Goal: Task Accomplishment & Management: Complete application form

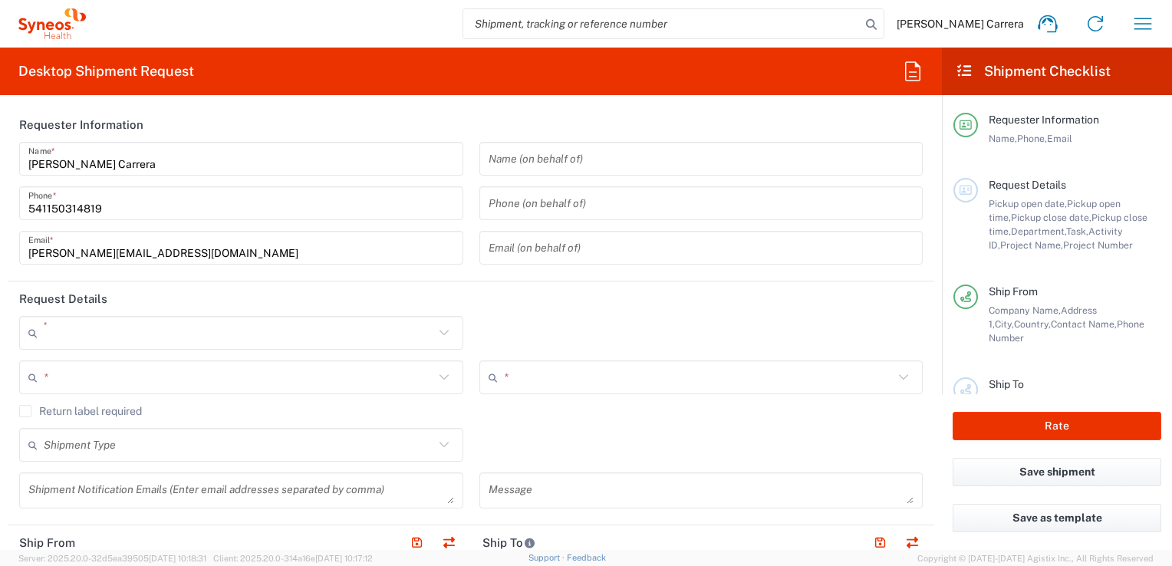
type input "3190"
type input "[GEOGRAPHIC_DATA]"
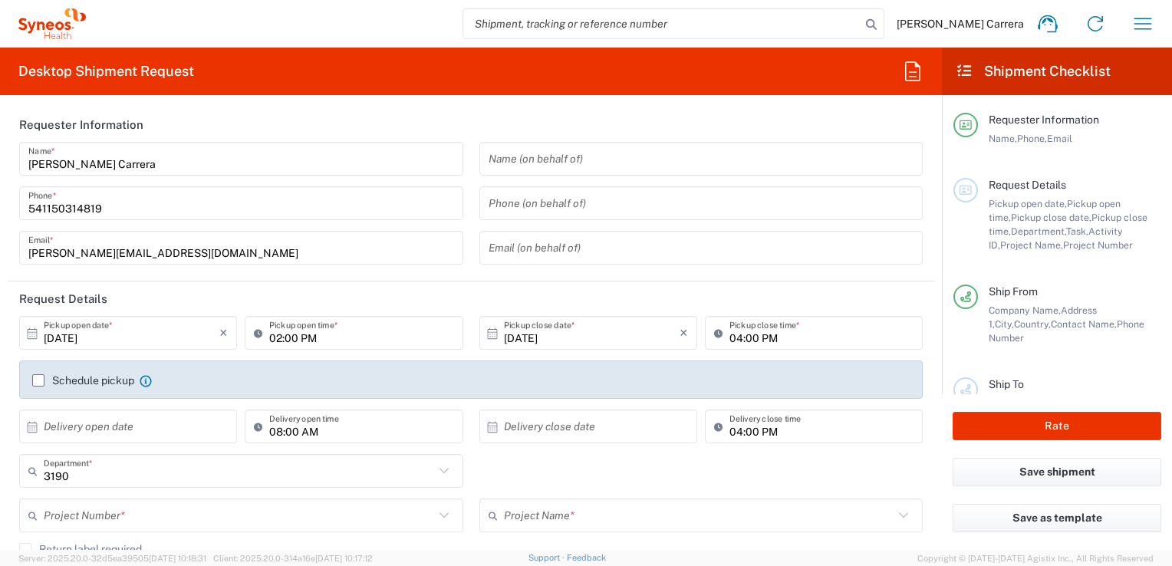
type input "Syneos Health Argentina SA"
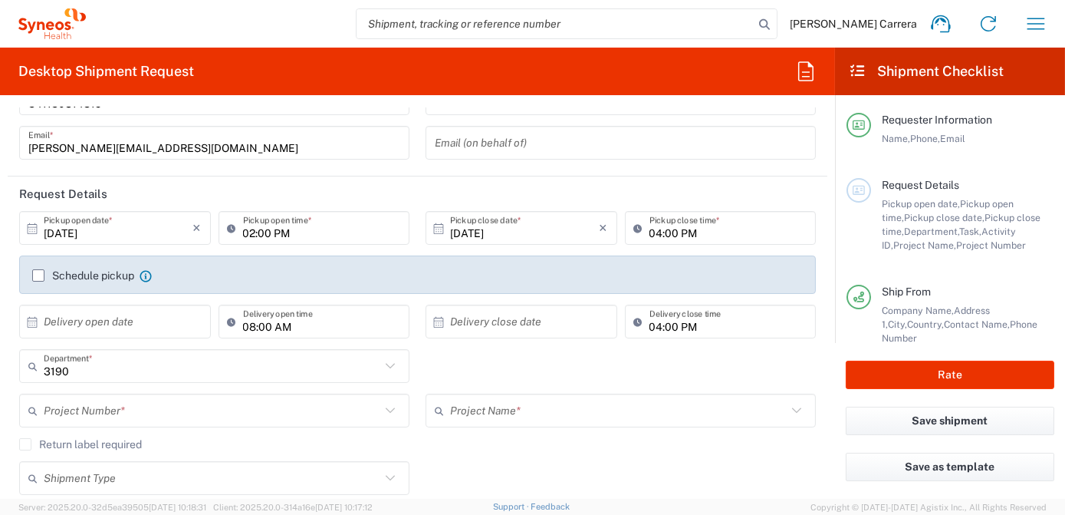
scroll to position [139, 0]
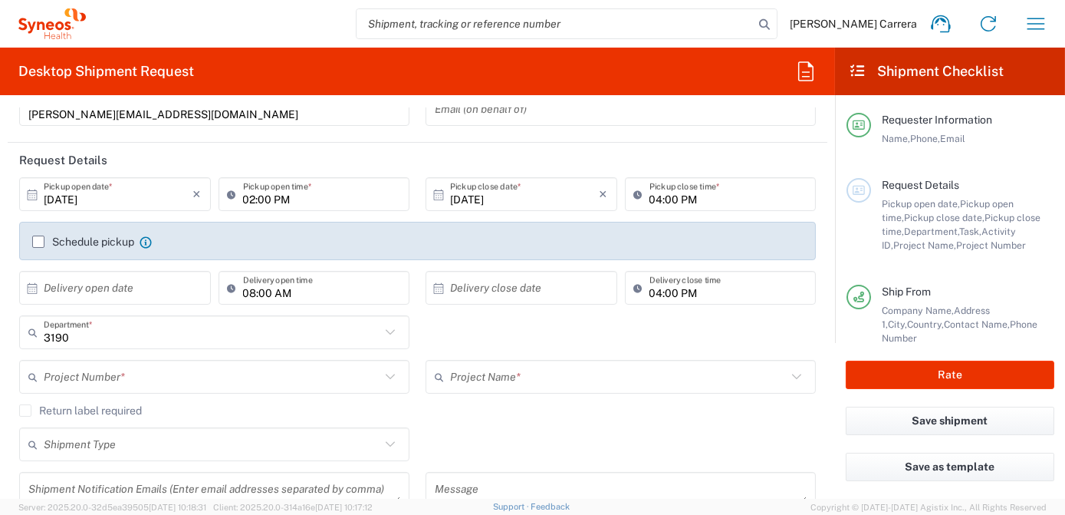
click at [114, 377] on input "text" at bounding box center [212, 377] width 337 height 27
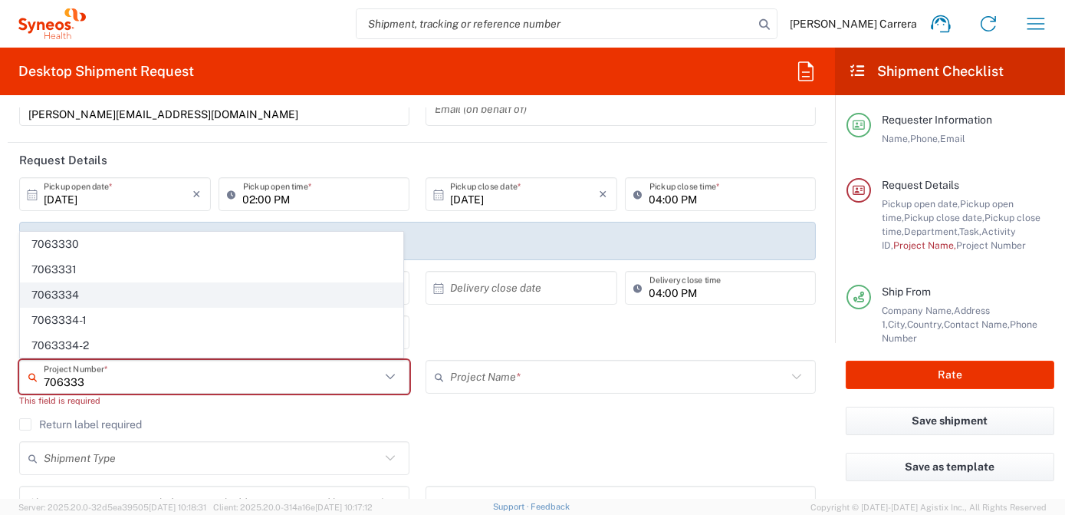
click at [81, 295] on span "7063334" at bounding box center [212, 295] width 382 height 24
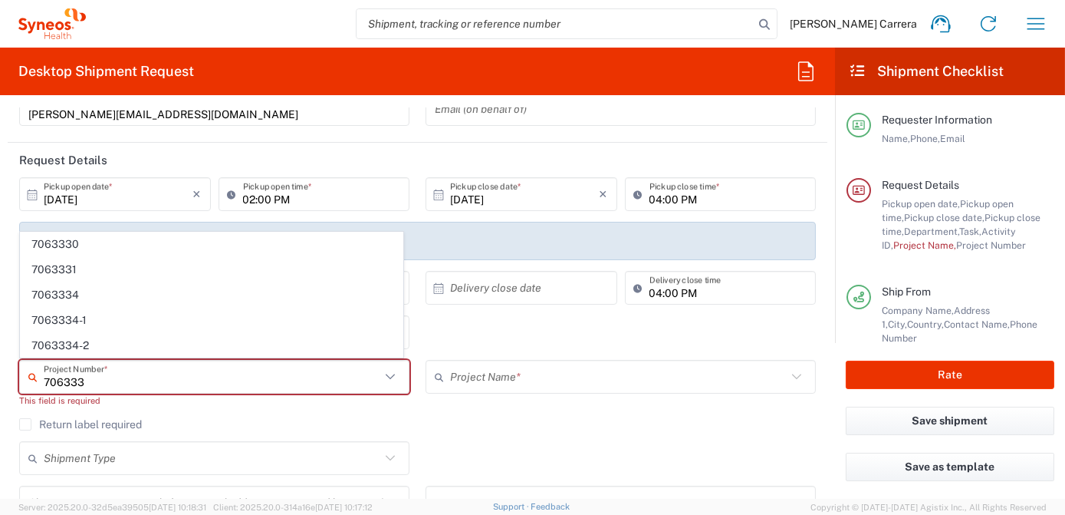
type input "7063334"
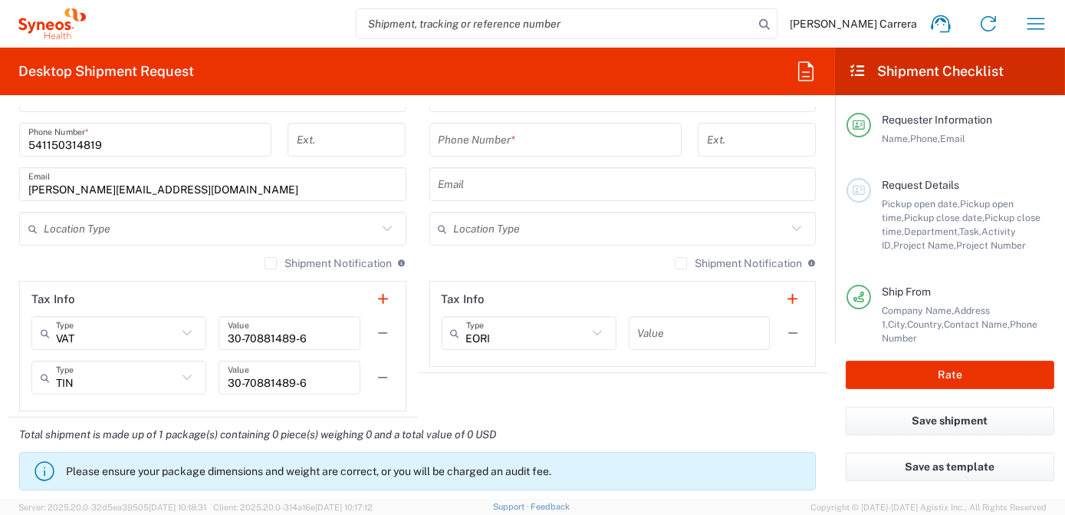
type input "Mineralys 7063334"
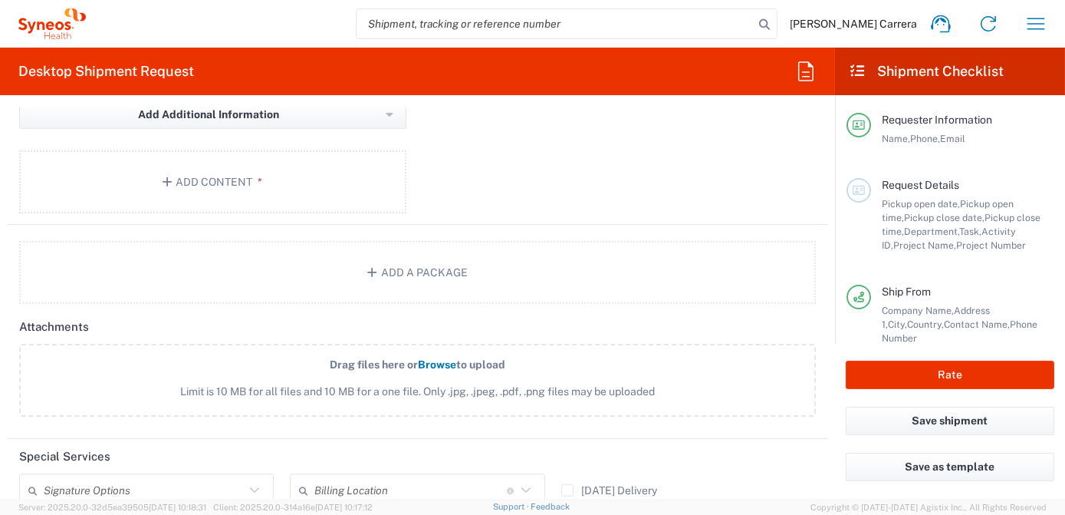
scroll to position [1673, 0]
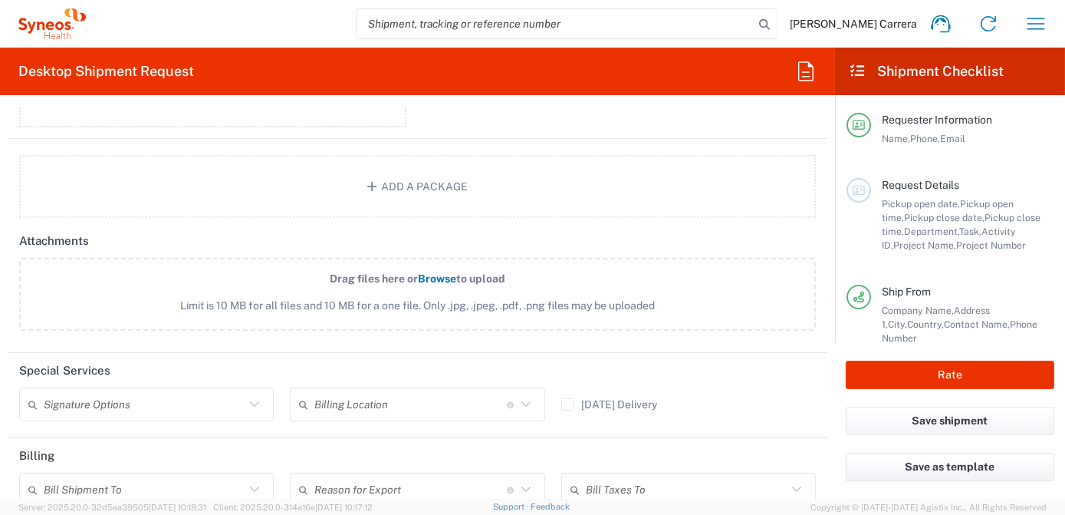
click at [371, 391] on input "text" at bounding box center [410, 404] width 192 height 27
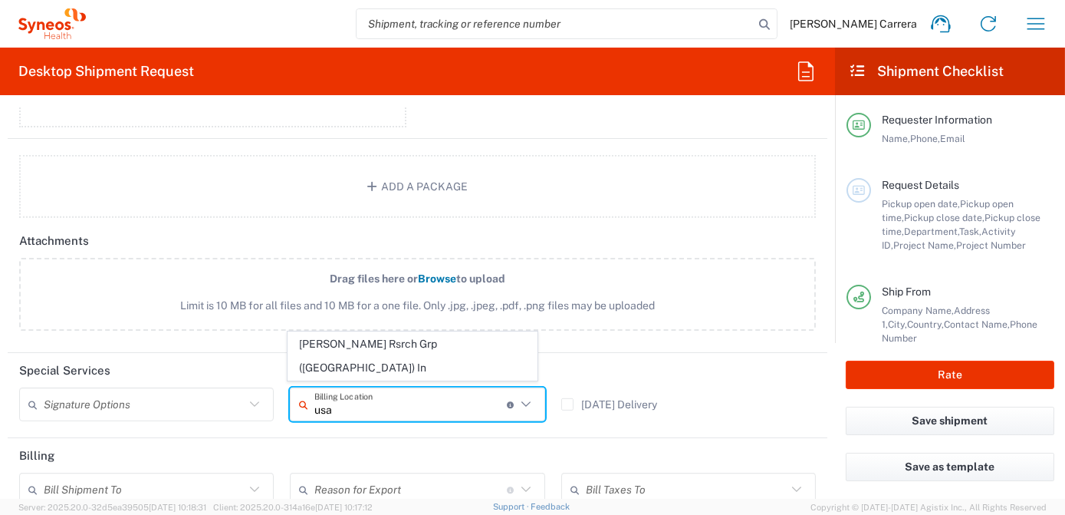
click at [368, 365] on span "[PERSON_NAME] Rsrch Grp ([GEOGRAPHIC_DATA]) In" at bounding box center [412, 356] width 248 height 48
type input "[PERSON_NAME] Rsrch Grp ([GEOGRAPHIC_DATA]) In"
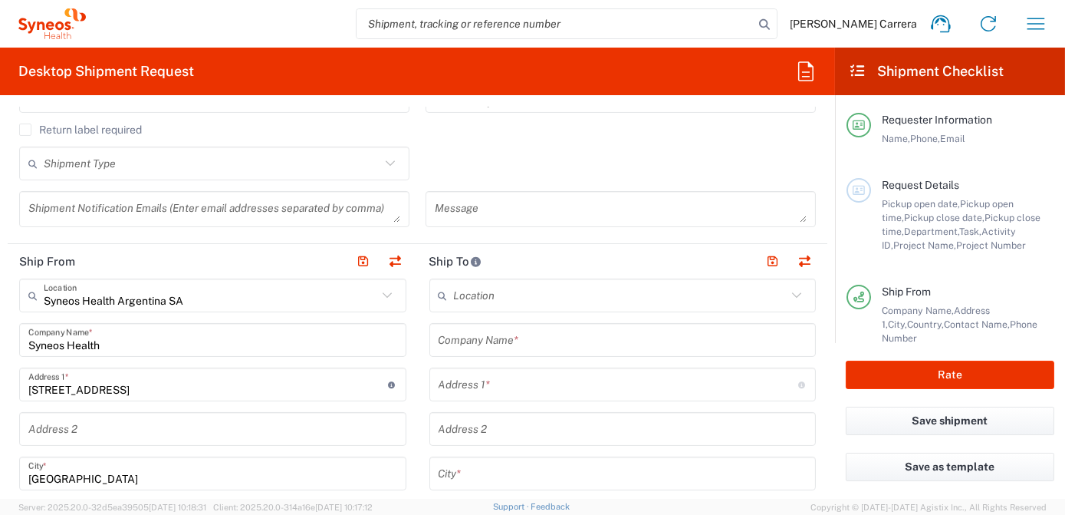
scroll to position [418, 0]
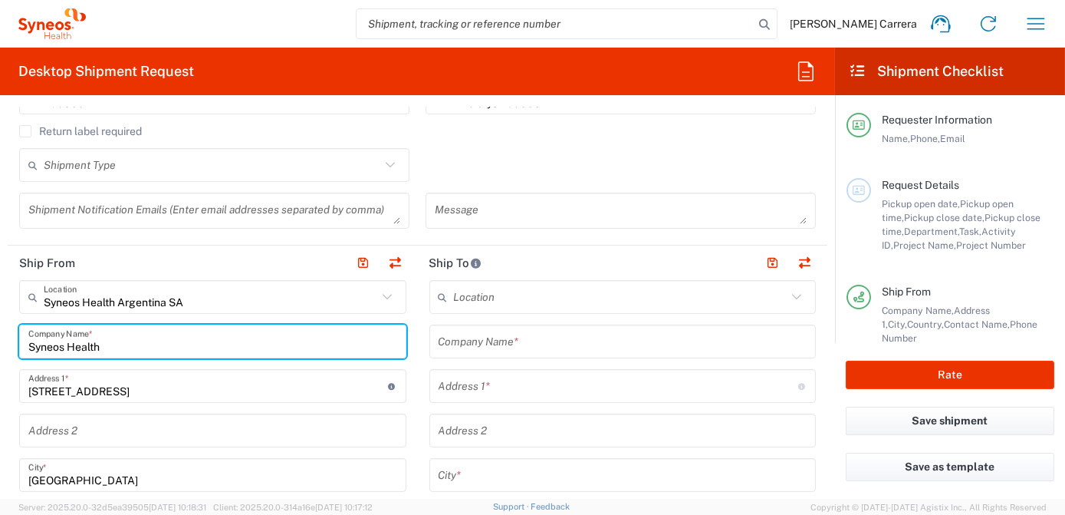
drag, startPoint x: 120, startPoint y: 347, endPoint x: 0, endPoint y: 337, distance: 120.8
click at [0, 338] on html "[PERSON_NAME] Carrera Home Shipment estimator Shipment tracking Desktop shipmen…" at bounding box center [532, 257] width 1065 height 515
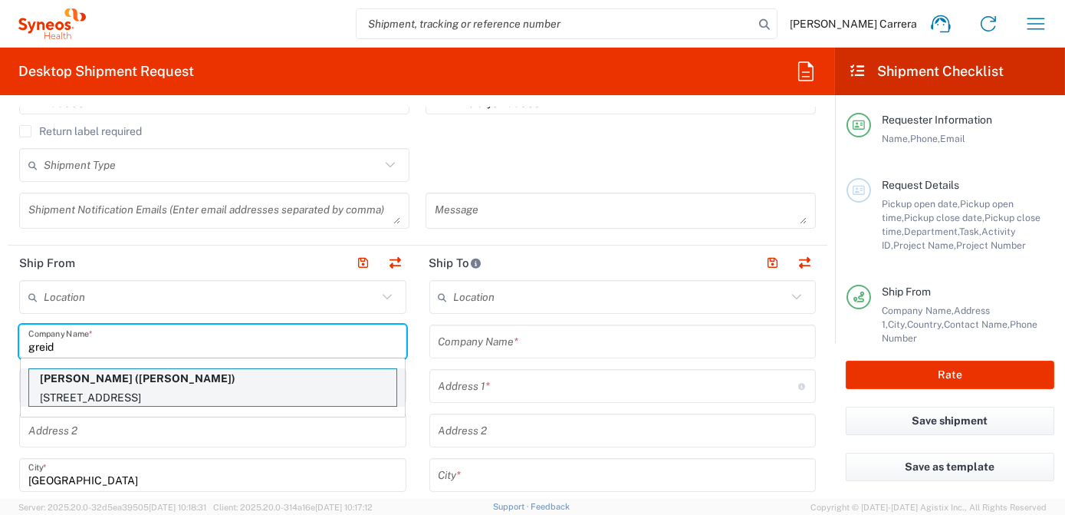
click at [94, 377] on p "[PERSON_NAME] ([PERSON_NAME])" at bounding box center [212, 378] width 367 height 19
type input "[PERSON_NAME]"
type input "[STREET_ADDRESS]"
type input "Apt #208"
type input "Miramar"
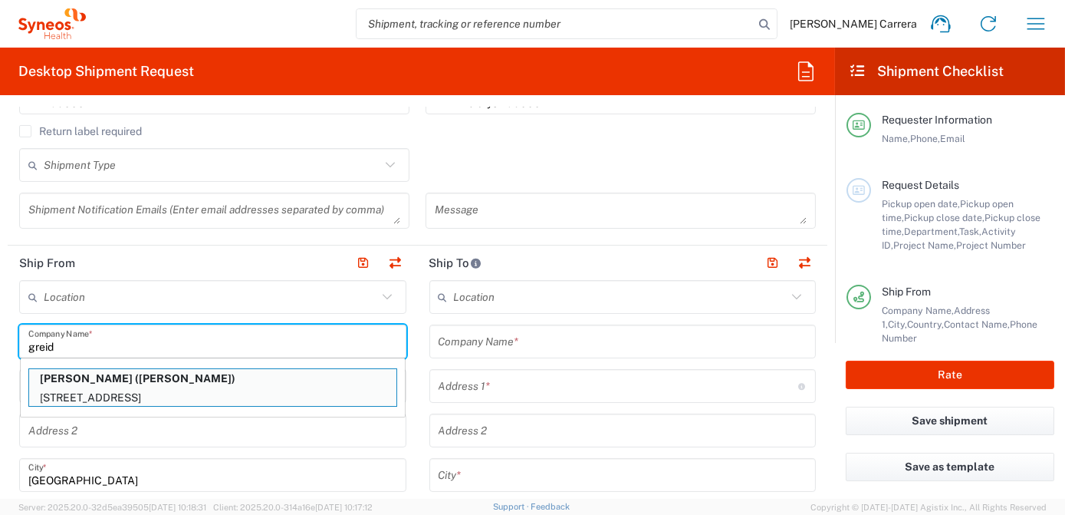
type input "[GEOGRAPHIC_DATA]"
type input "33027"
type input "[PERSON_NAME]"
type input "786-9083176"
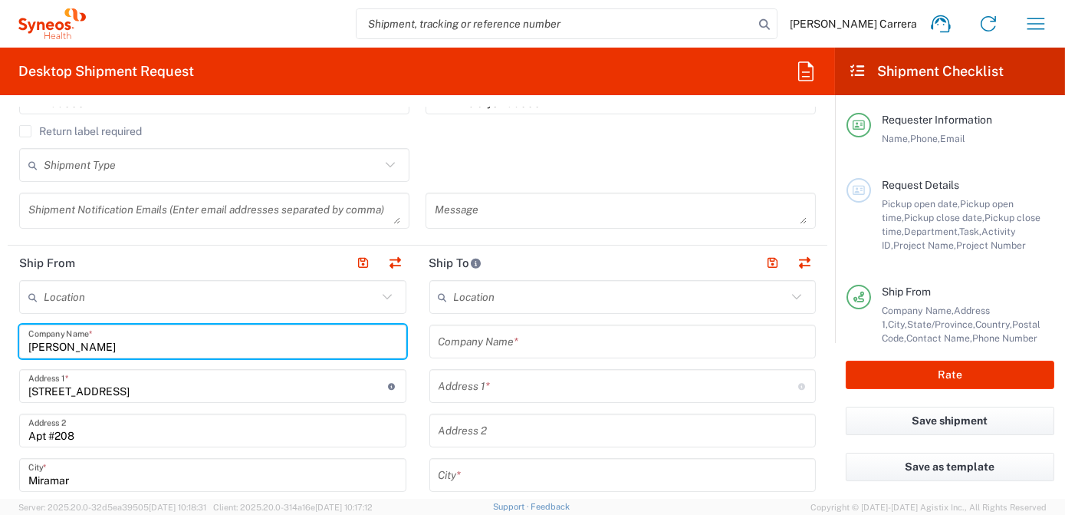
type input "[US_STATE]"
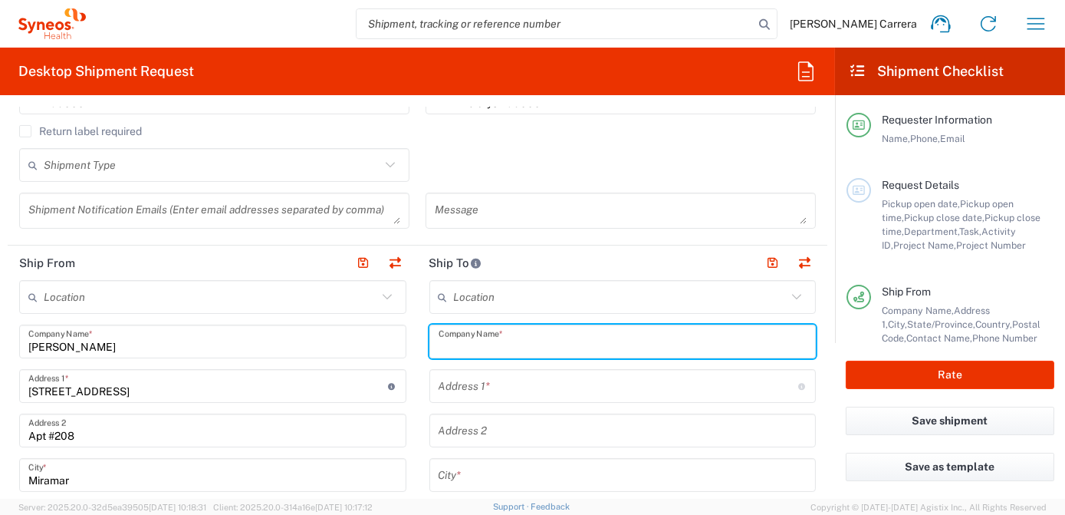
click at [487, 337] on input "text" at bounding box center [623, 341] width 369 height 27
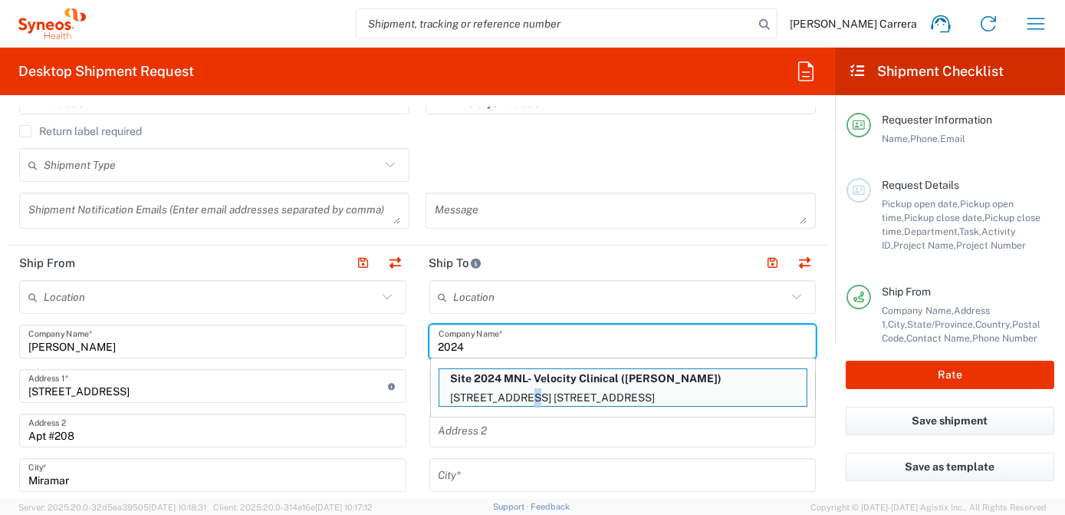
click at [517, 389] on p "[STREET_ADDRESS] [STREET_ADDRESS]" at bounding box center [622, 397] width 367 height 19
type input "Site 2024 MNL- Velocity Clinical"
type input "[STREET_ADDRESS] Ste. 214"
type input "[GEOGRAPHIC_DATA]"
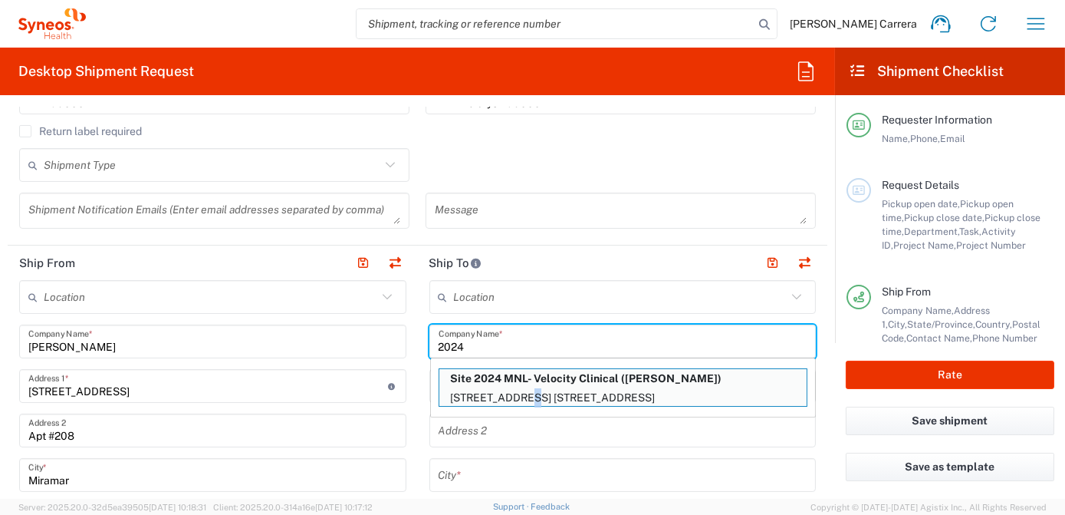
type input "20854"
type input "[PERSON_NAME]"
type input "2406982800"
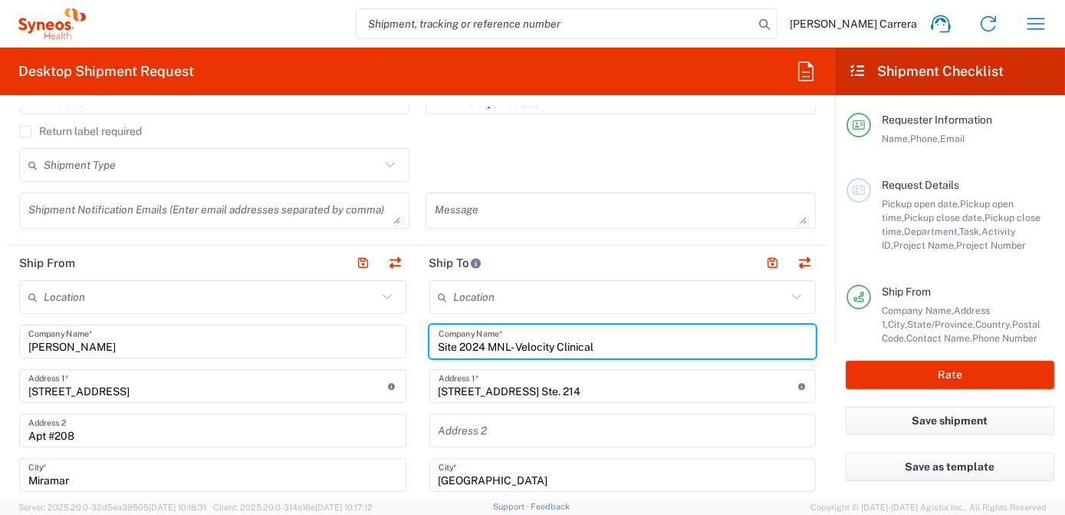
type input "[US_STATE]"
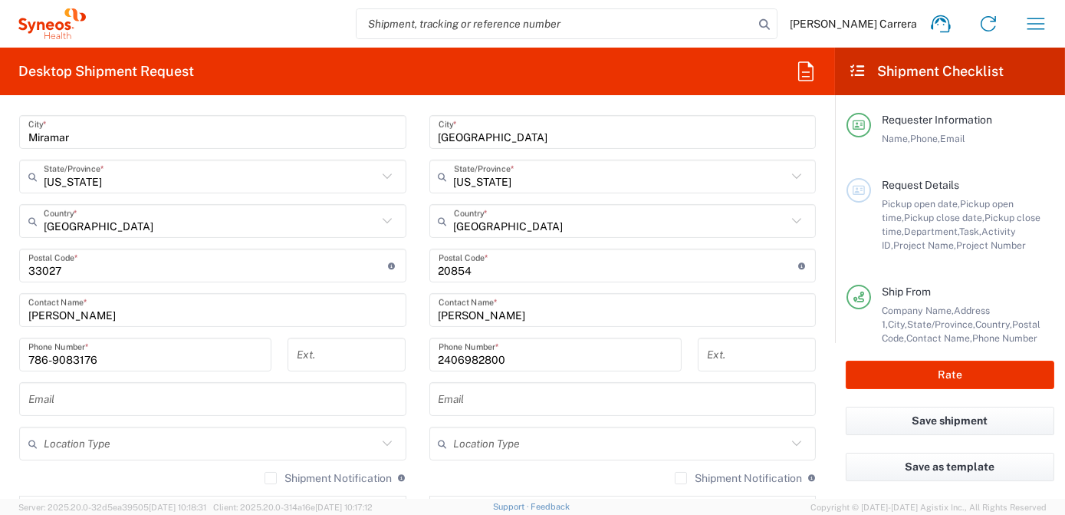
scroll to position [767, 0]
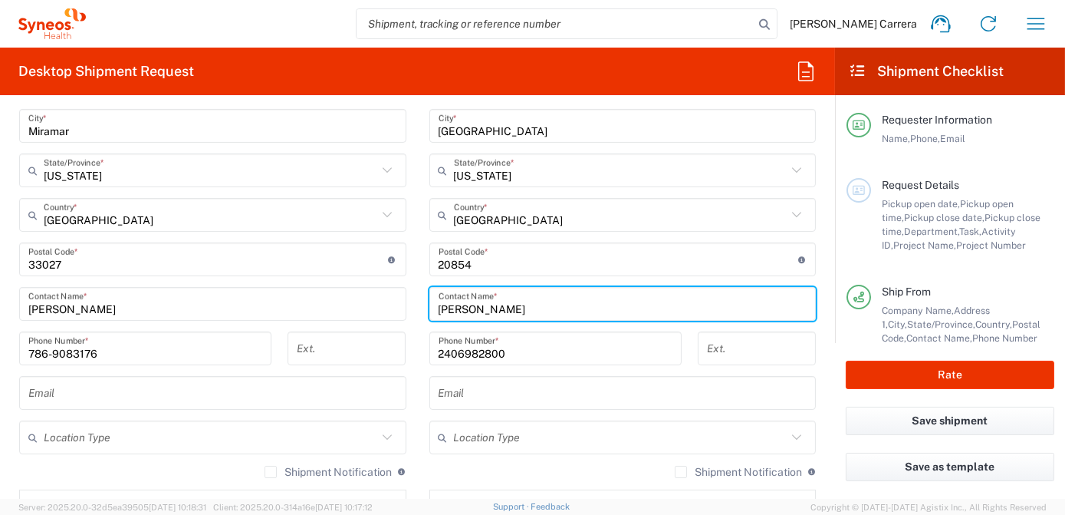
drag, startPoint x: 530, startPoint y: 308, endPoint x: 357, endPoint y: 309, distance: 172.6
click at [357, 309] on div "Ship From Location [PERSON_NAME] LLC-[GEOGRAPHIC_DATA] [GEOGRAPHIC_DATA] [GEOGR…" at bounding box center [418, 260] width 820 height 729
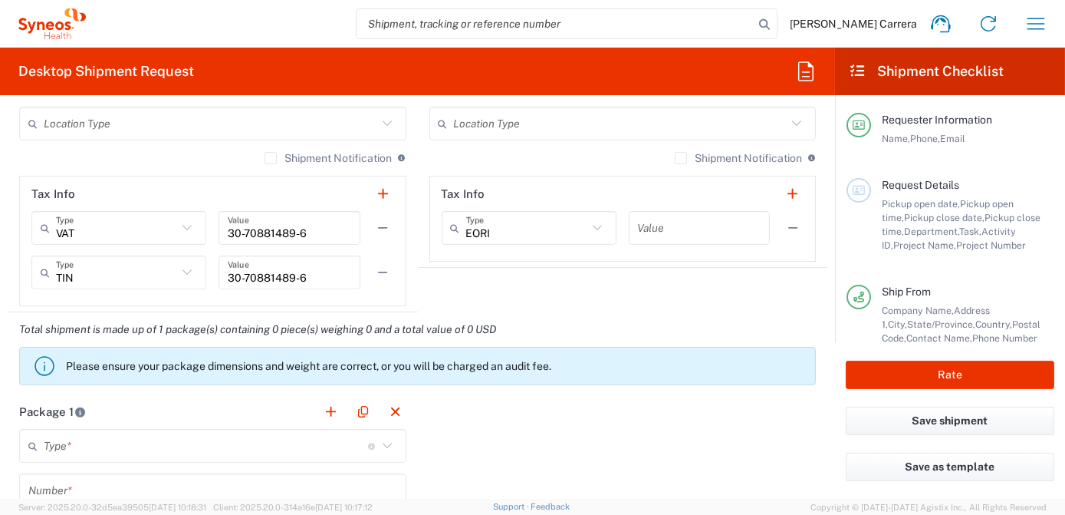
scroll to position [1115, 0]
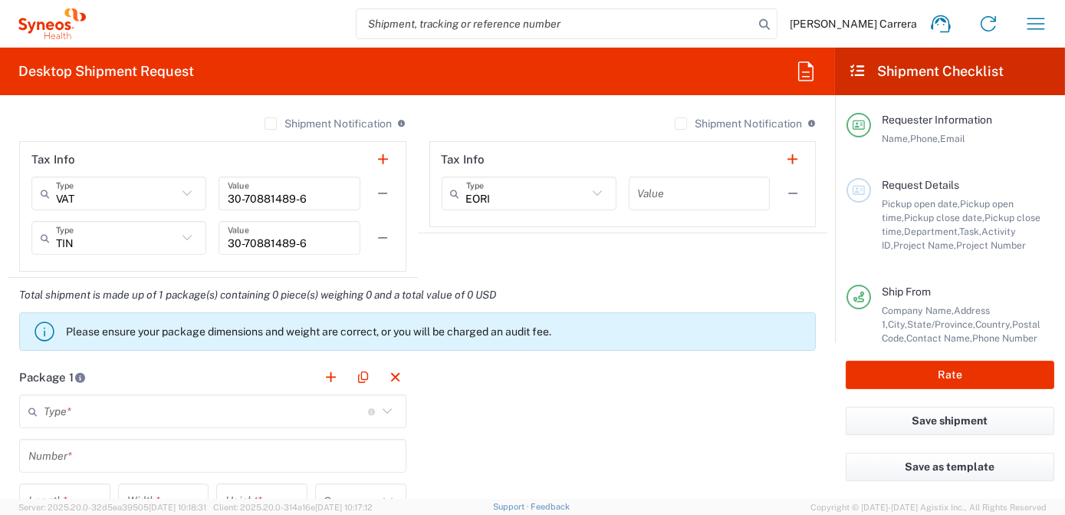
type input "[PERSON_NAME]"
click at [99, 406] on input "text" at bounding box center [206, 411] width 324 height 27
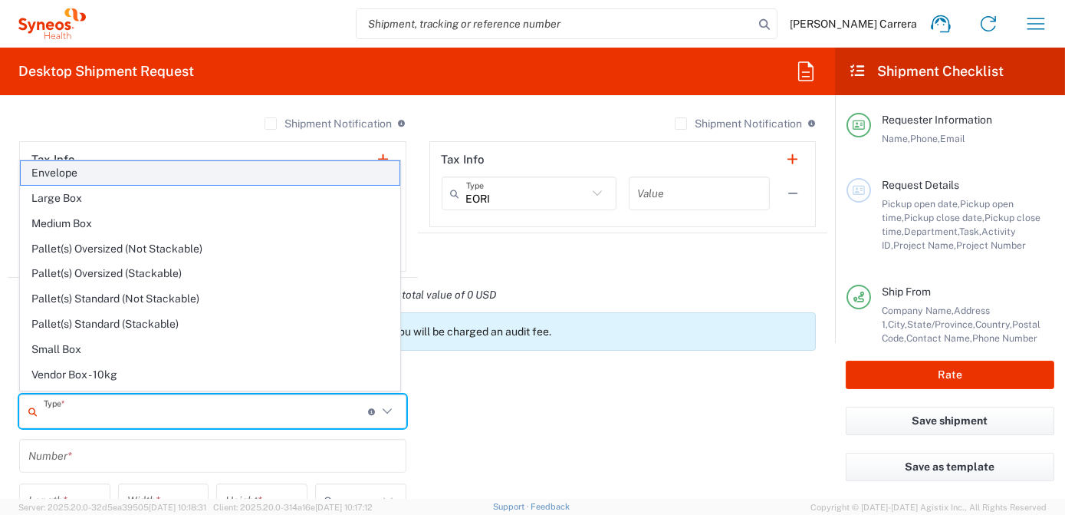
click at [68, 176] on span "Envelope" at bounding box center [210, 173] width 379 height 24
type input "Envelope"
type input "1"
type input "9.5"
type input "12.5"
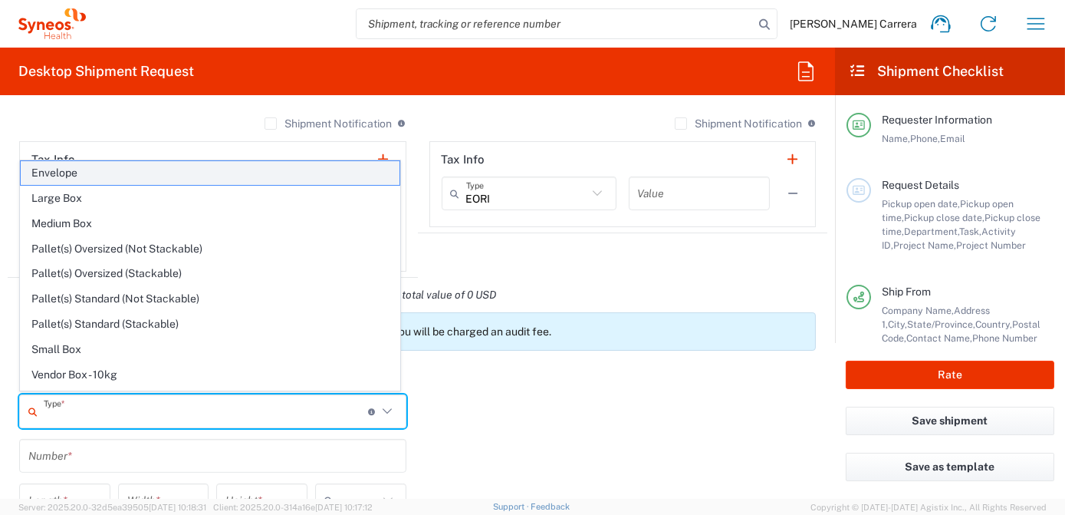
type input "0.25"
type input "in"
type input "0.45"
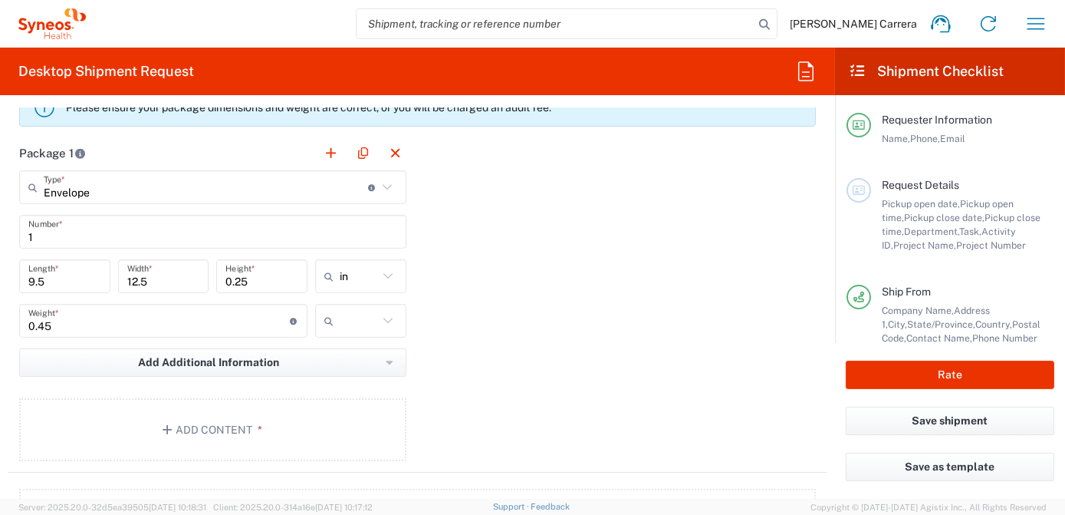
scroll to position [1394, 0]
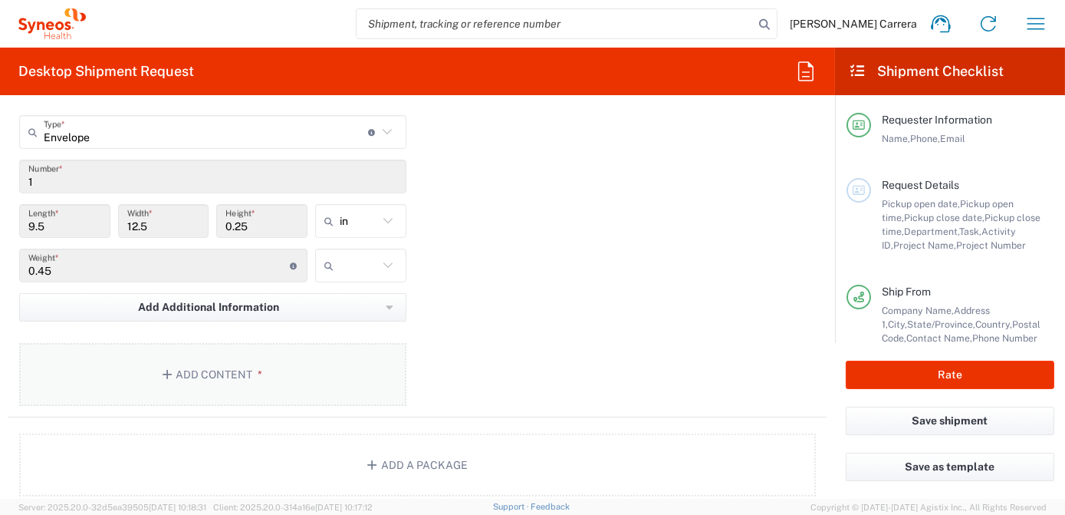
click at [179, 379] on button "Add Content *" at bounding box center [212, 374] width 387 height 63
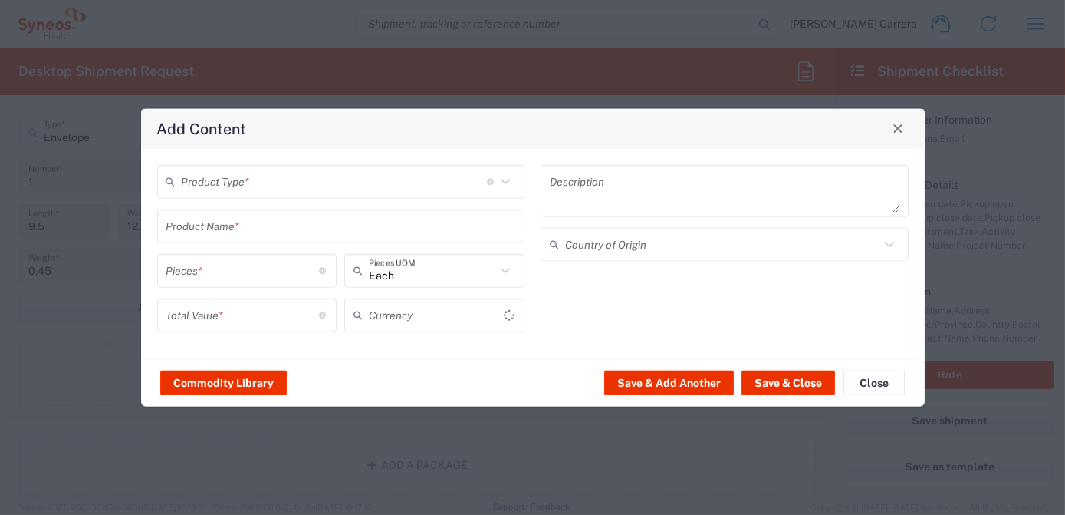
type input "US Dollar"
click at [199, 185] on input "text" at bounding box center [334, 181] width 305 height 27
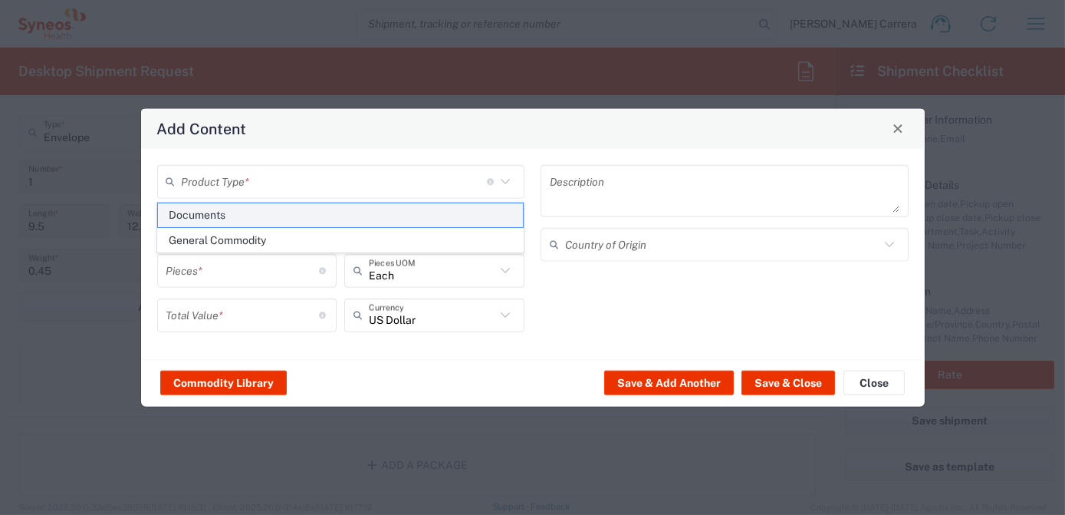
click at [205, 222] on span "Documents" at bounding box center [340, 215] width 365 height 24
type input "Documents"
type input "1"
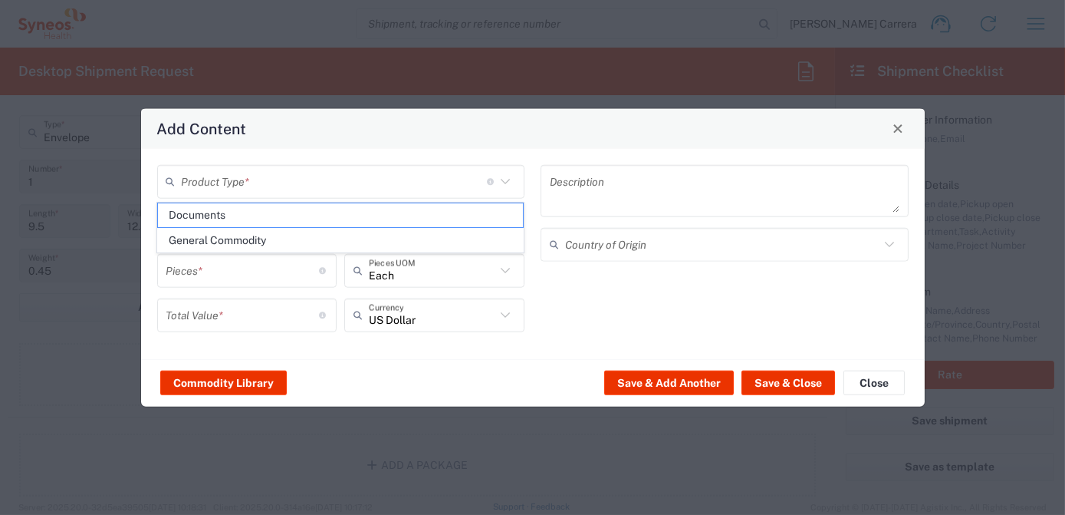
type textarea "Documents"
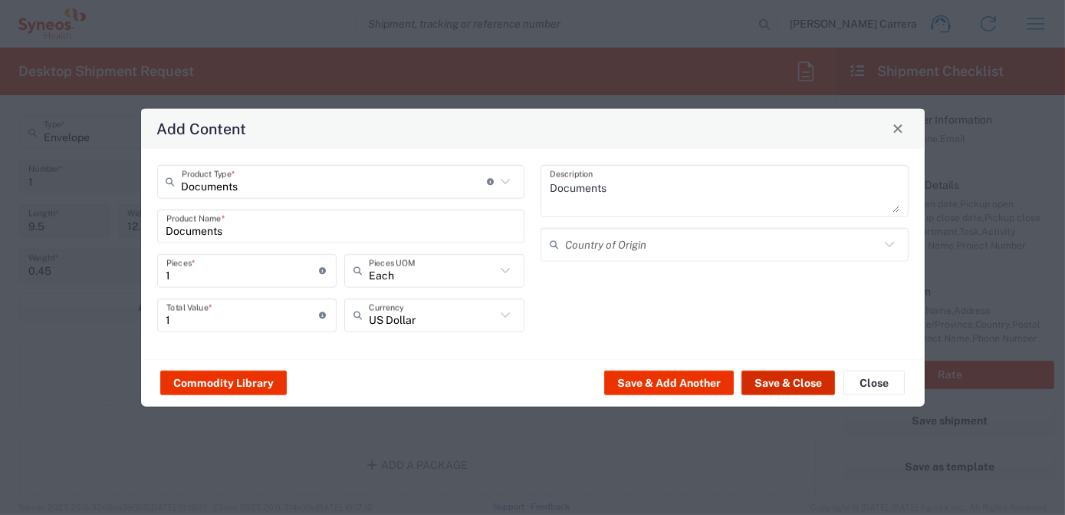
click at [781, 381] on button "Save & Close" at bounding box center [789, 382] width 94 height 25
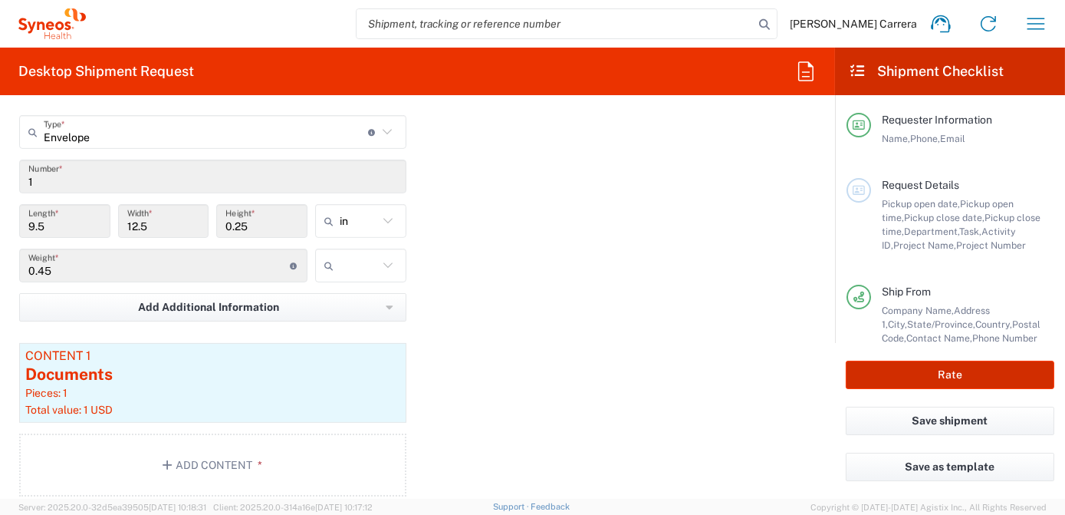
click at [927, 376] on button "Rate" at bounding box center [950, 374] width 209 height 28
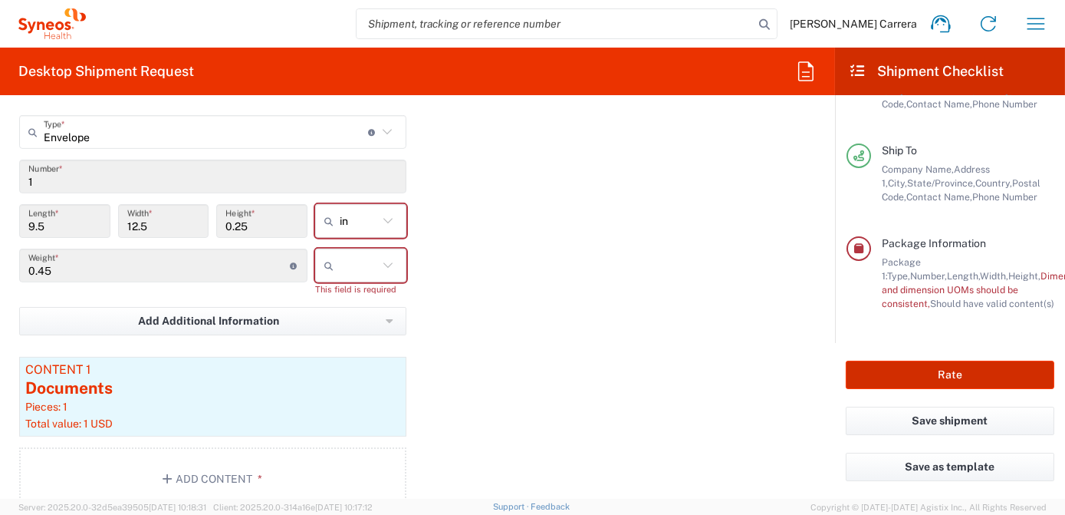
scroll to position [245, 0]
type input "7063334"
click at [365, 258] on input "text" at bounding box center [359, 265] width 38 height 25
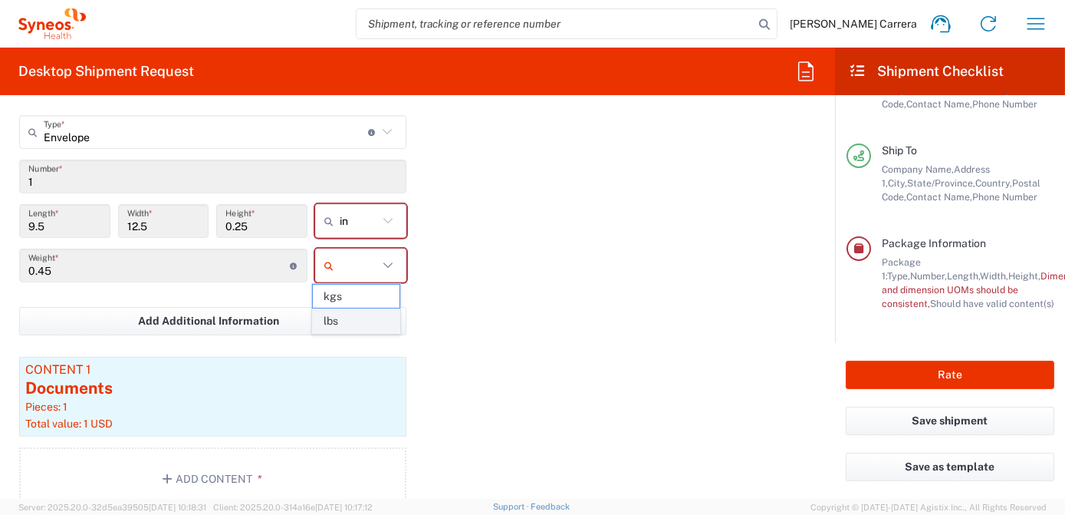
click at [368, 316] on span "lbs" at bounding box center [356, 321] width 87 height 24
type input "lbs"
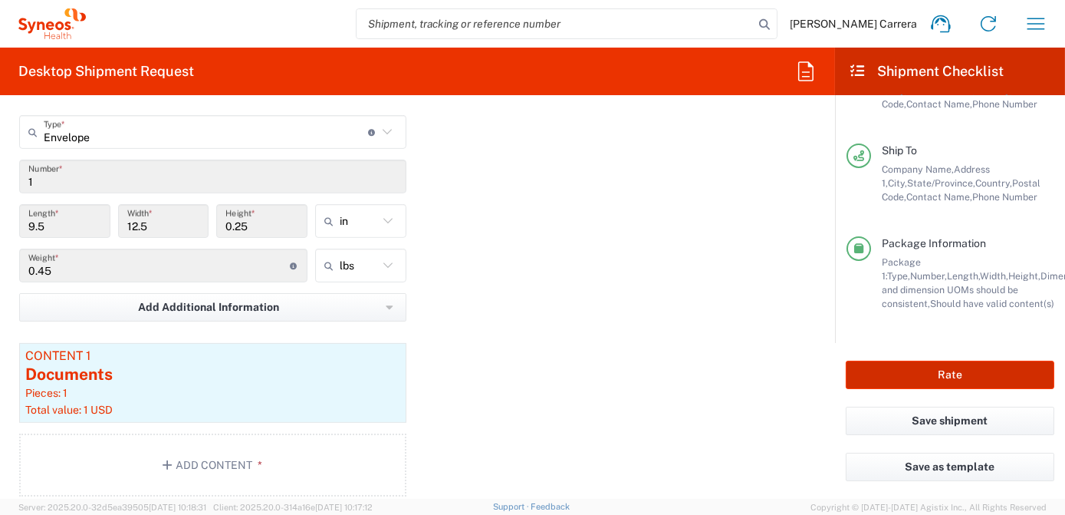
click at [943, 373] on button "Rate" at bounding box center [950, 374] width 209 height 28
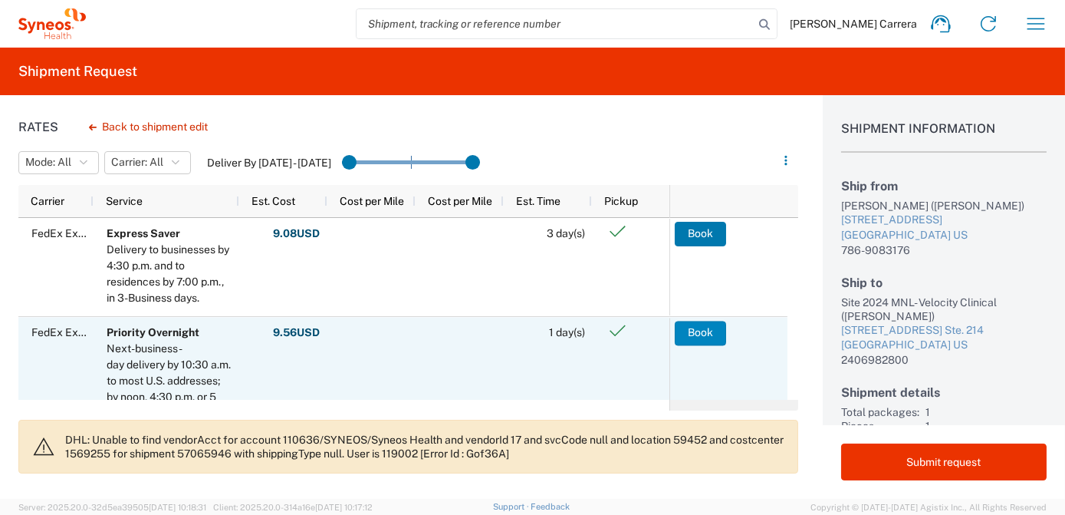
click at [699, 337] on button "Book" at bounding box center [700, 333] width 51 height 25
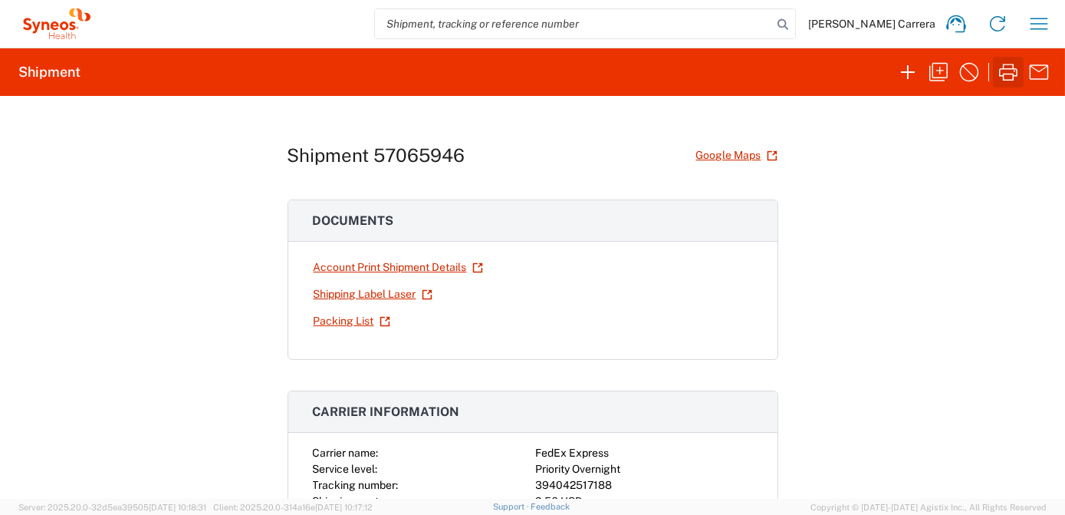
click at [1007, 74] on icon "button" at bounding box center [1008, 72] width 25 height 25
